Goal: Task Accomplishment & Management: Manage account settings

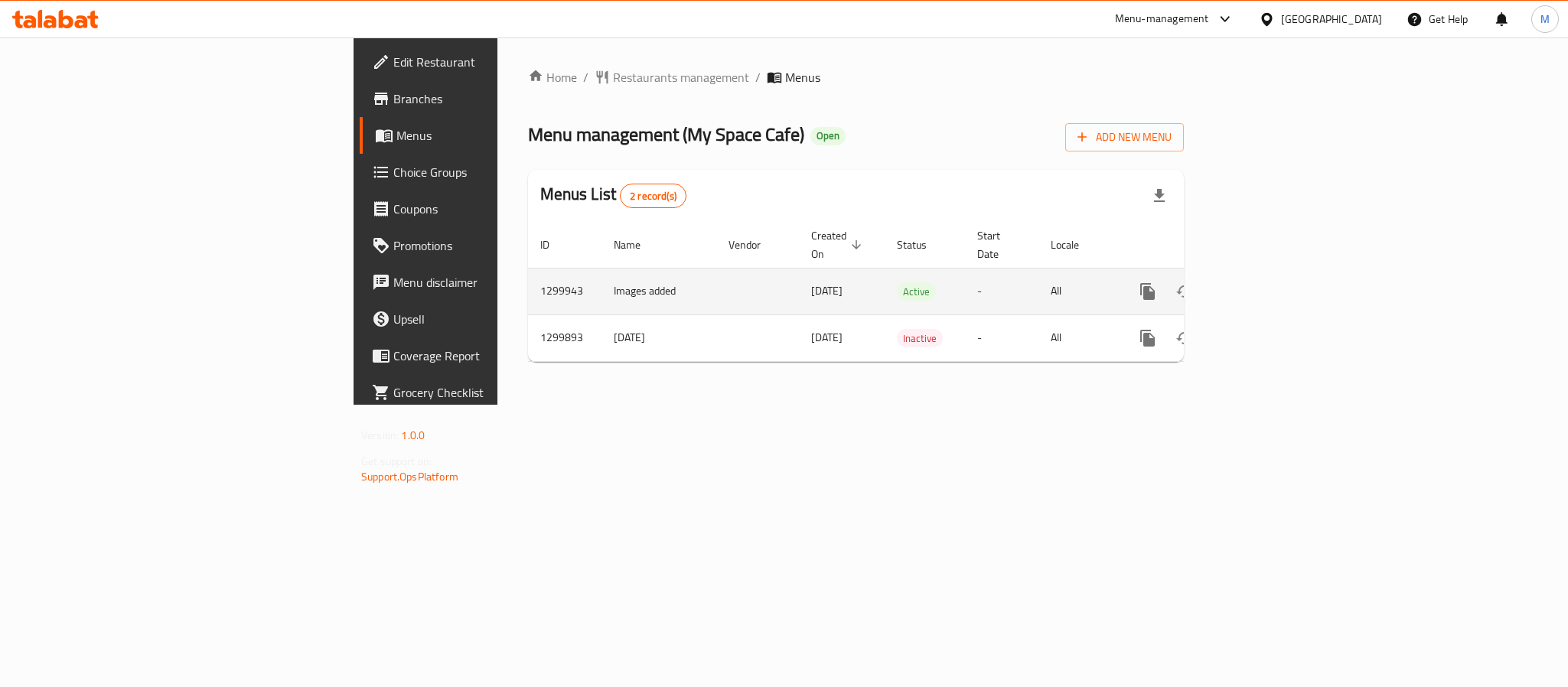
click at [1267, 283] on icon "enhanced table" at bounding box center [1258, 292] width 19 height 19
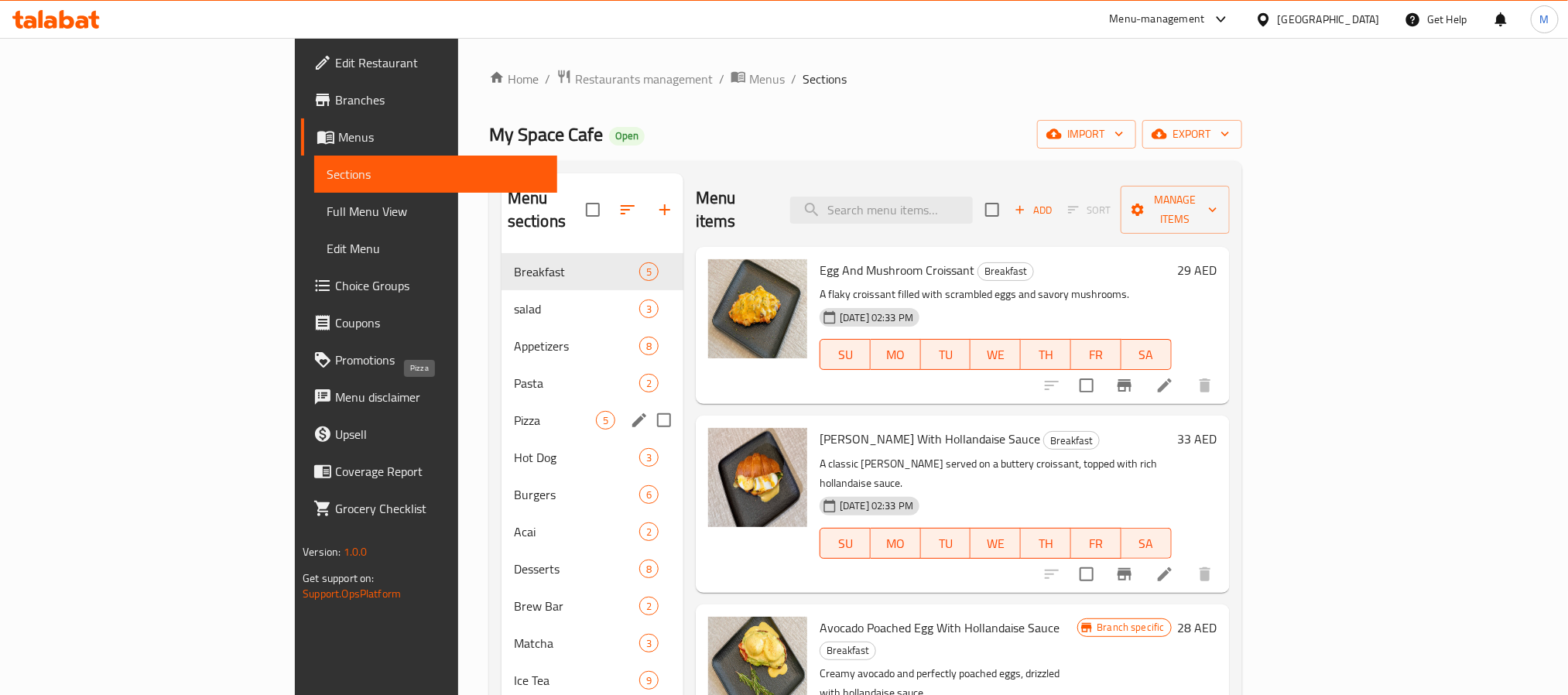
click at [514, 411] on span "Pizza" at bounding box center [555, 420] width 82 height 19
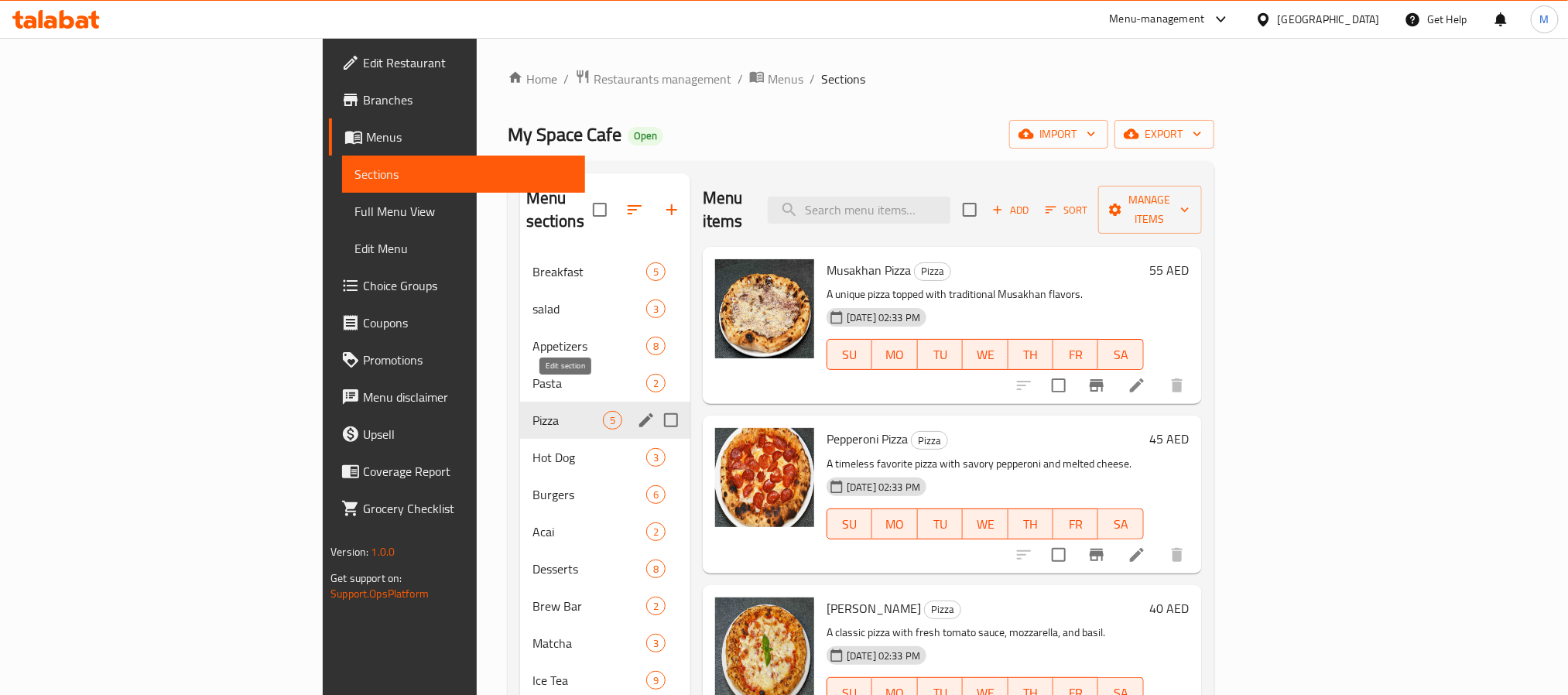
click at [637, 411] on icon "edit" at bounding box center [646, 420] width 19 height 19
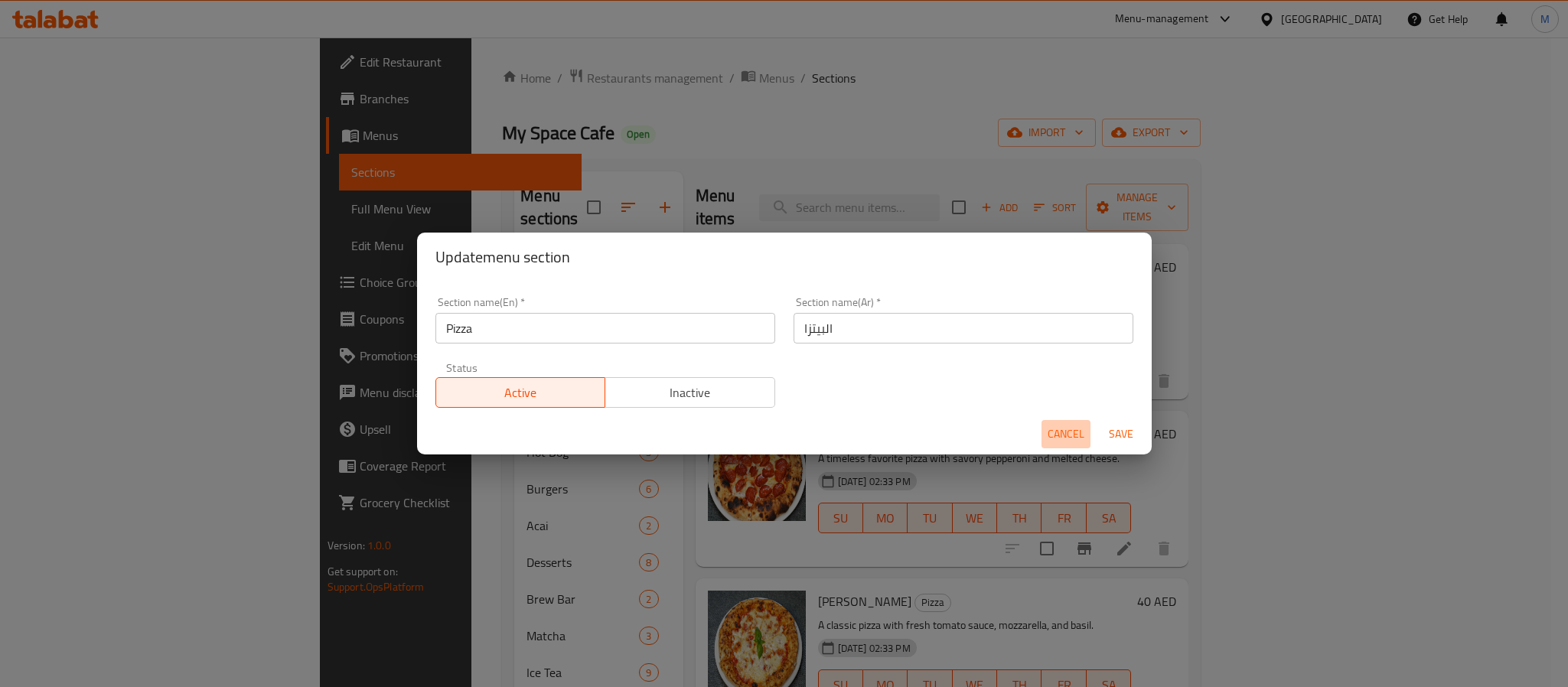
click at [1045, 431] on button "Cancel" at bounding box center [1065, 435] width 49 height 29
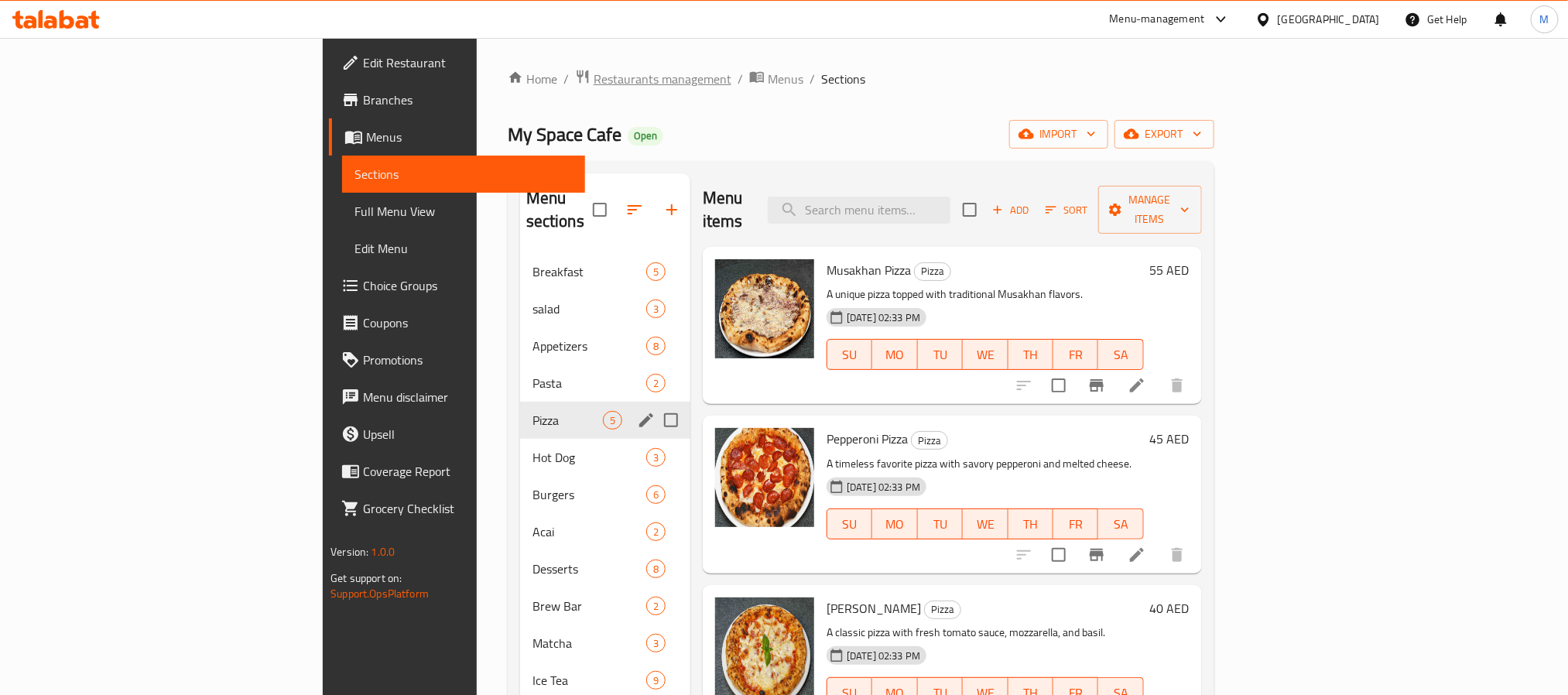
click at [594, 82] on span "Restaurants management" at bounding box center [662, 79] width 138 height 19
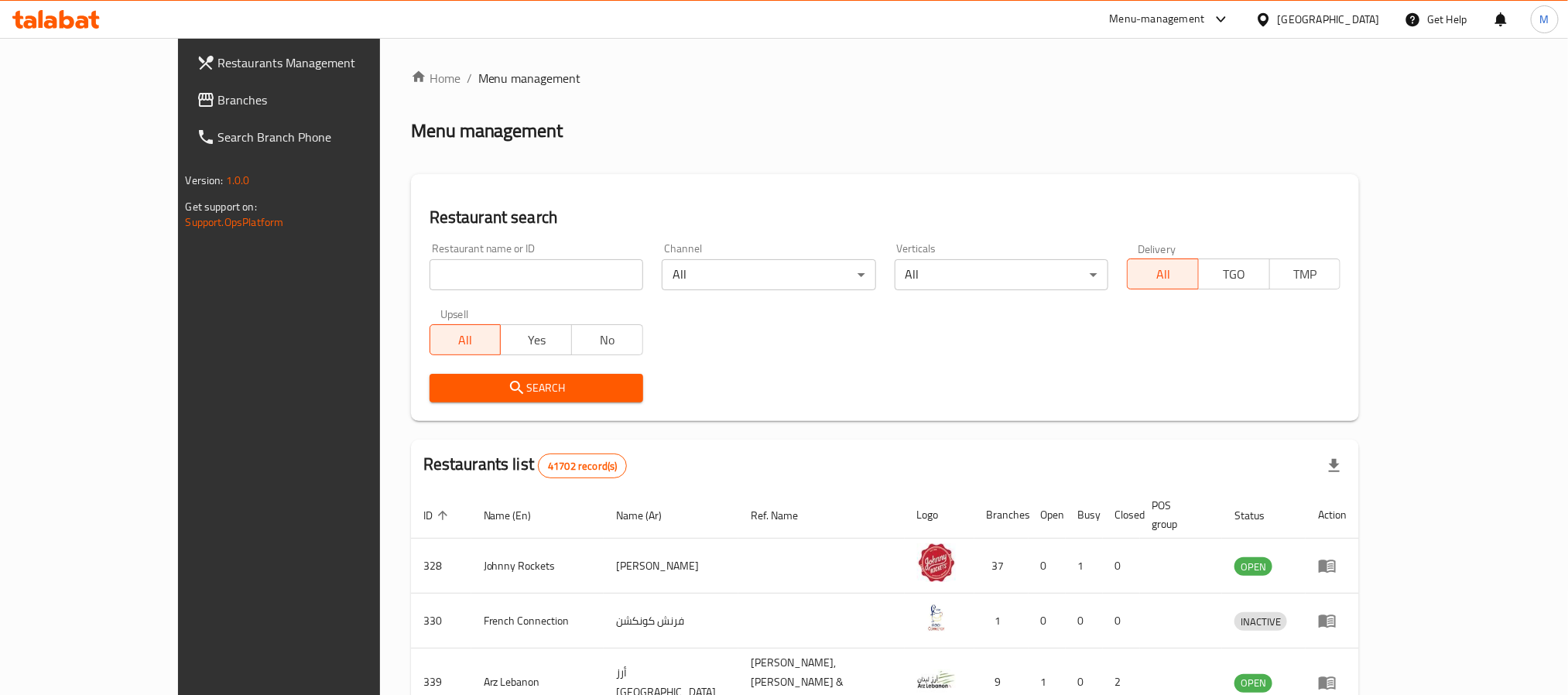
click at [430, 281] on input "search" at bounding box center [537, 275] width 214 height 31
paste input "10419"
type input "10419"
click button "Search" at bounding box center [537, 388] width 214 height 29
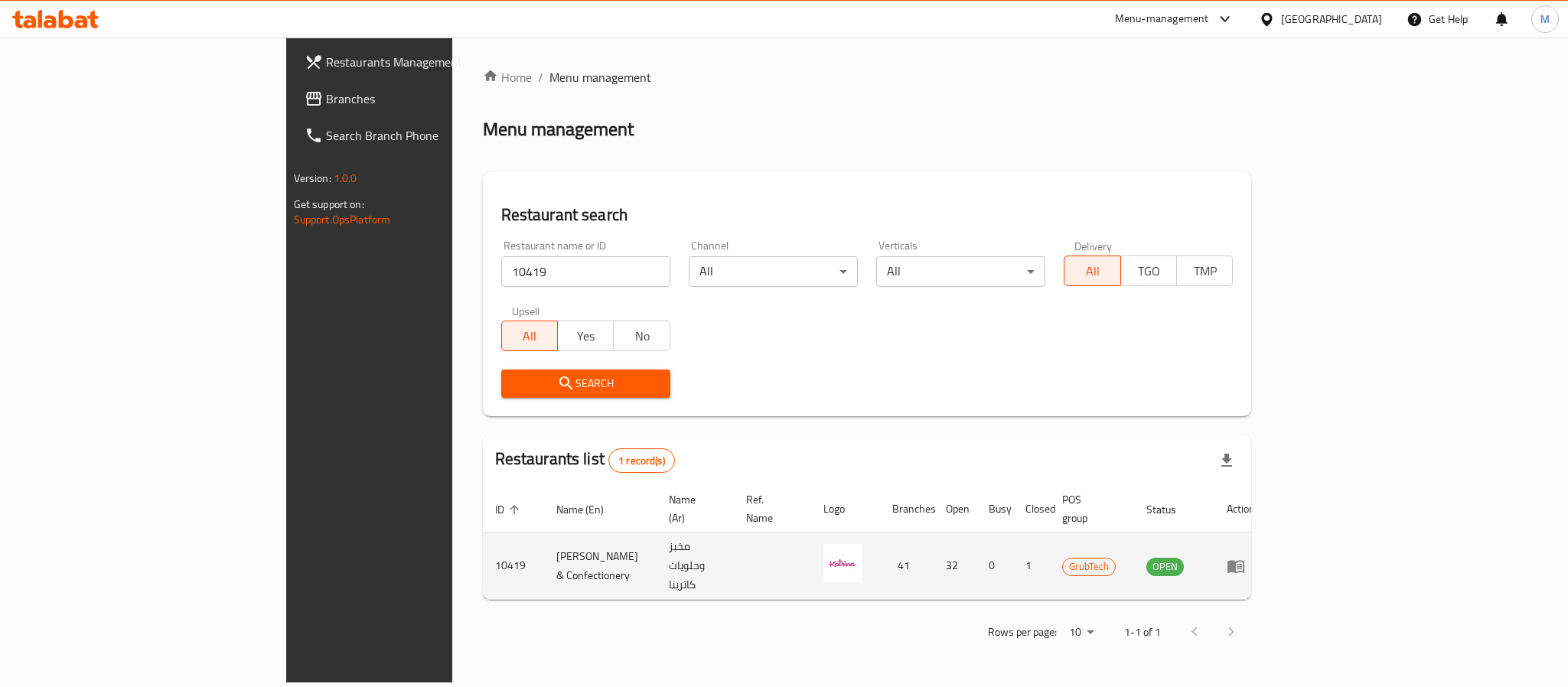
copy td "[PERSON_NAME] & Confectionery"
drag, startPoint x: 558, startPoint y: 547, endPoint x: 352, endPoint y: 552, distance: 206.1
click at [544, 552] on td "[PERSON_NAME] & Confectionery" at bounding box center [600, 565] width 113 height 67
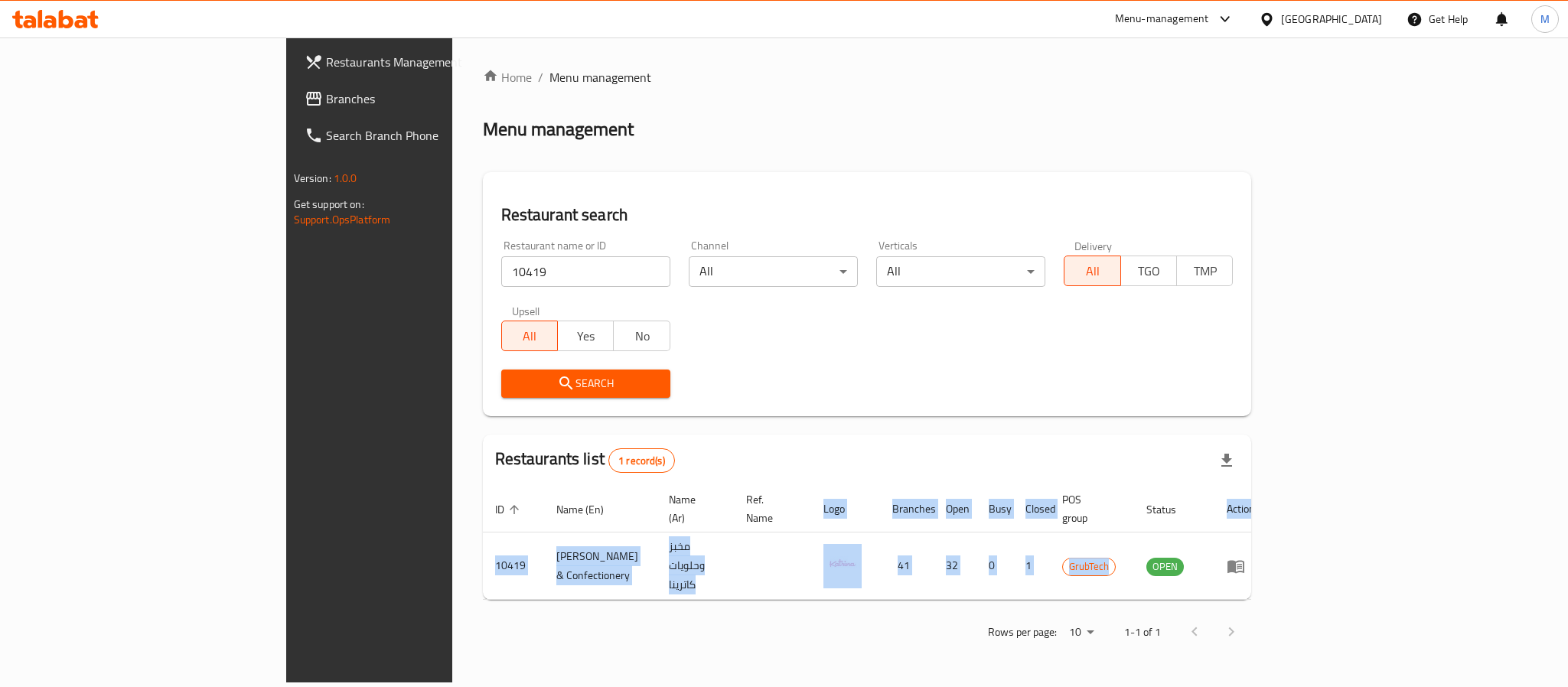
drag, startPoint x: 1332, startPoint y: 556, endPoint x: 1566, endPoint y: 554, distance: 234.0
click at [1283, 554] on div "Home / Menu management Menu management Restaurant search Restaurant name or ID …" at bounding box center [868, 360] width 830 height 645
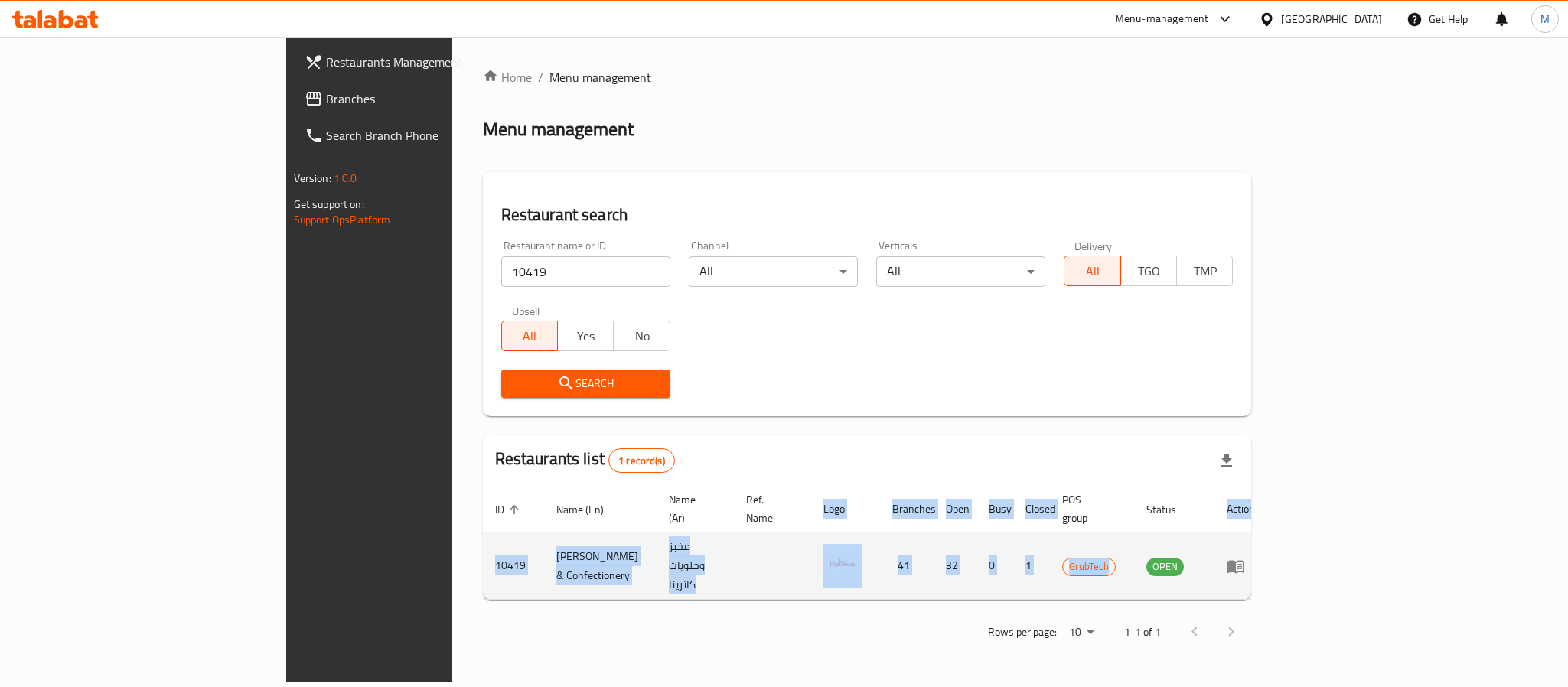
click at [1215, 547] on td "OPEN" at bounding box center [1174, 565] width 81 height 67
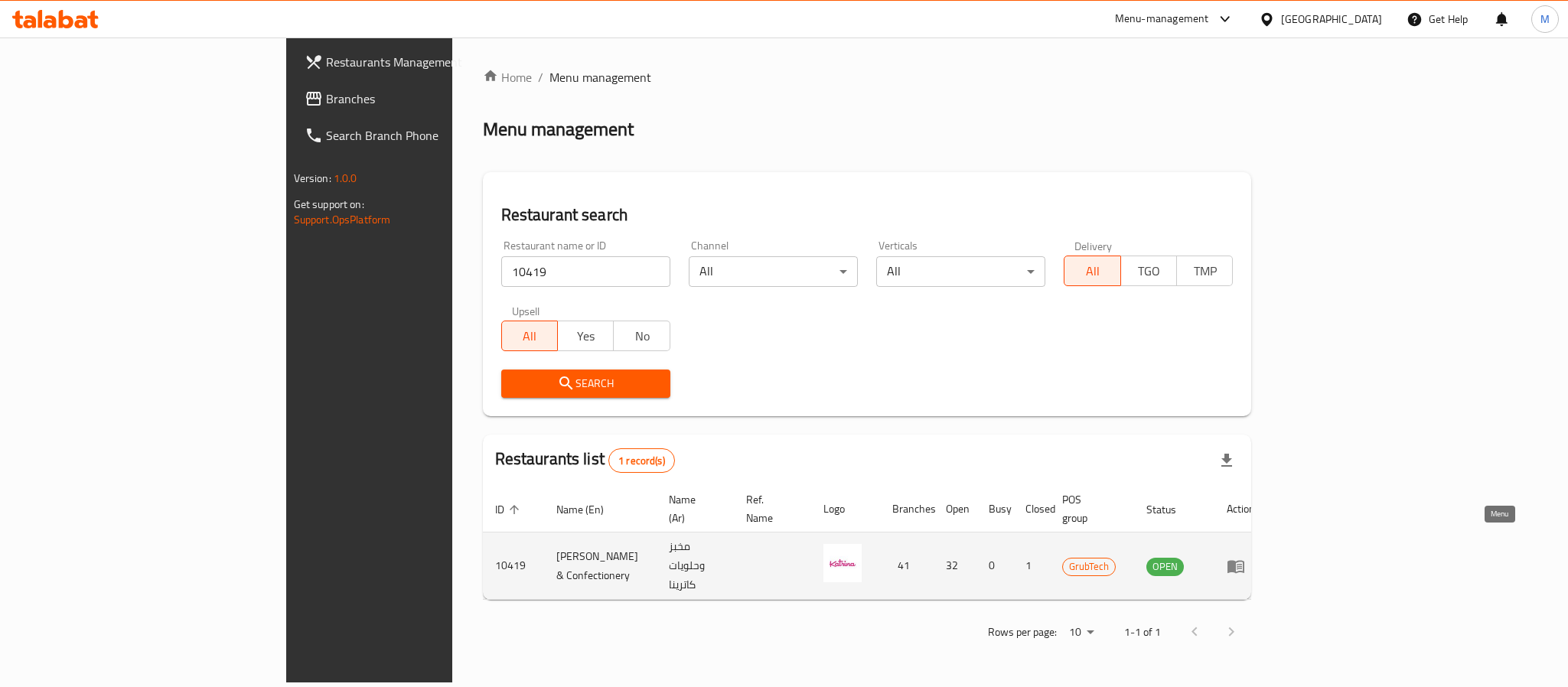
click at [1244, 560] on icon "enhanced table" at bounding box center [1235, 566] width 17 height 13
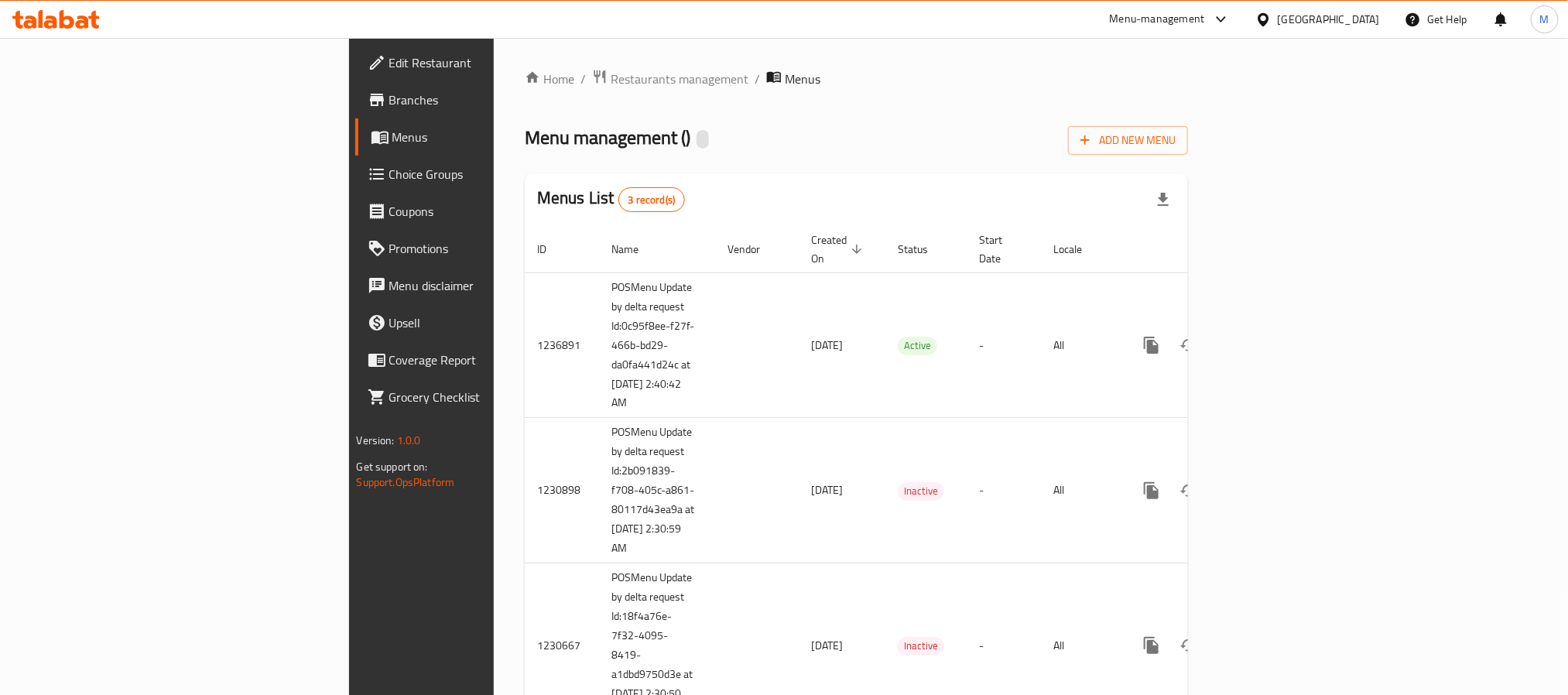
click at [389, 63] on span "Edit Restaurant" at bounding box center [493, 62] width 209 height 19
